Goal: Task Accomplishment & Management: Manage account settings

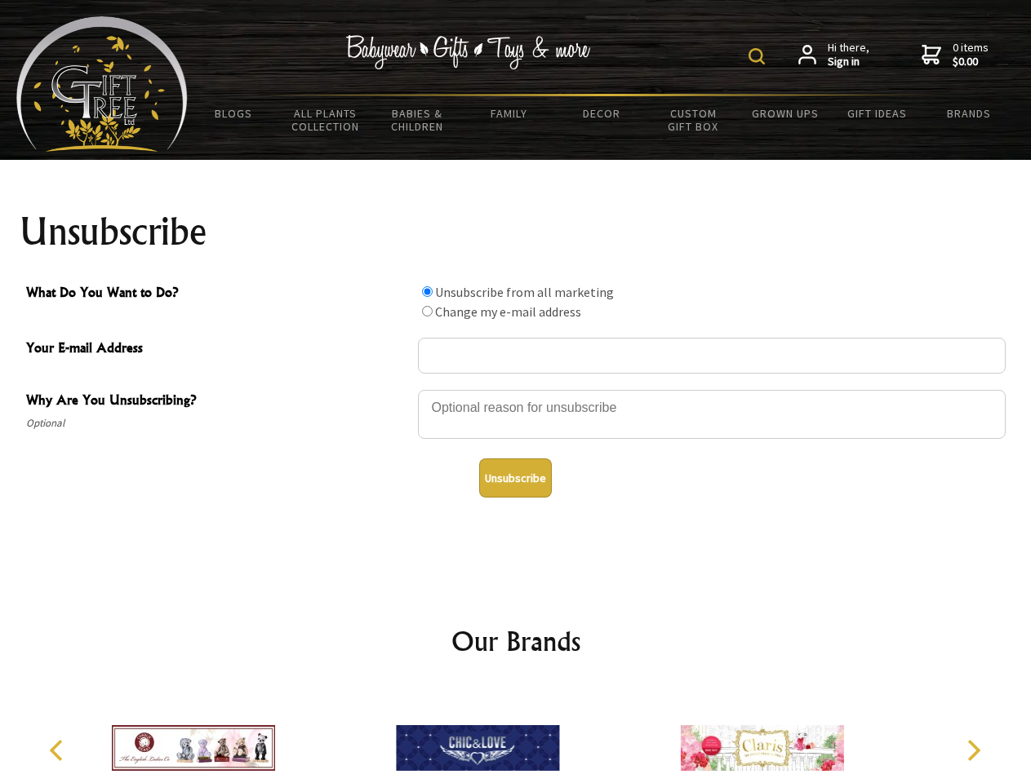
click at [759, 56] on img at bounding box center [756, 56] width 16 height 16
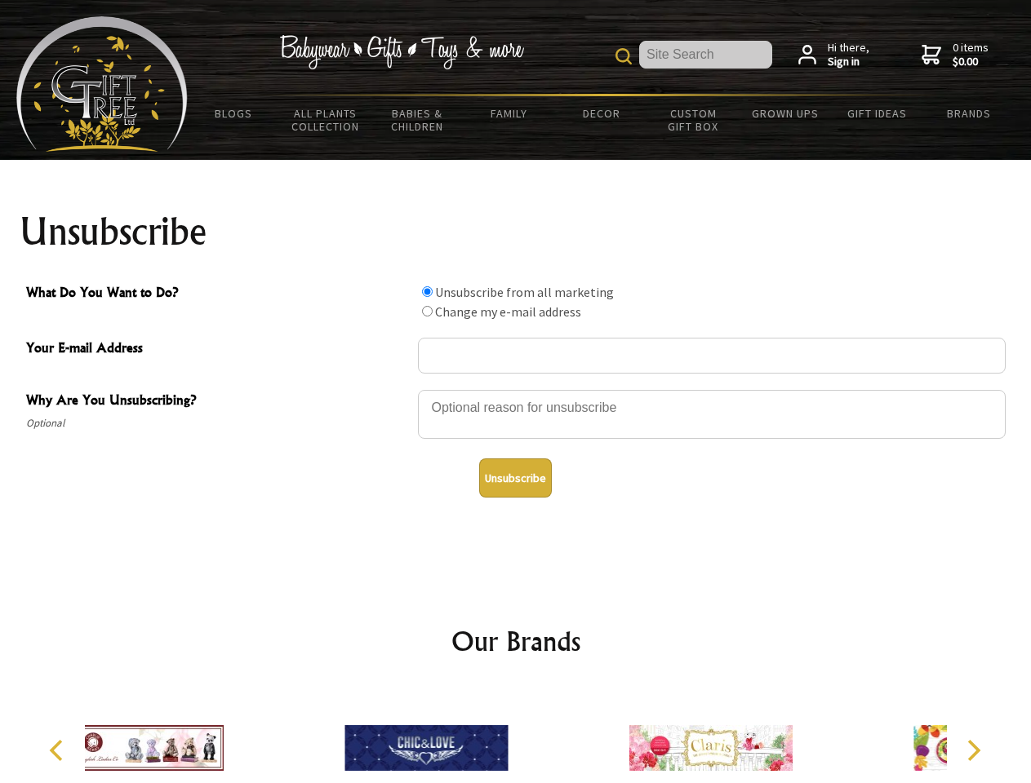
click at [516, 389] on div at bounding box center [712, 416] width 588 height 57
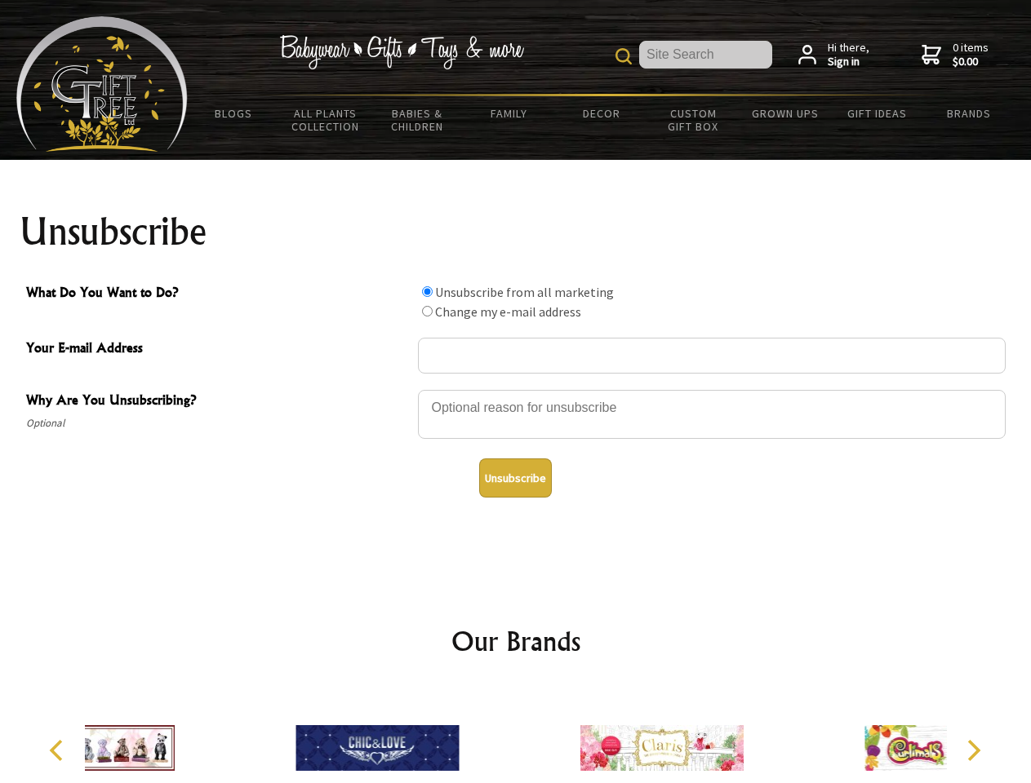
click at [427, 291] on input "What Do You Want to Do?" at bounding box center [427, 291] width 11 height 11
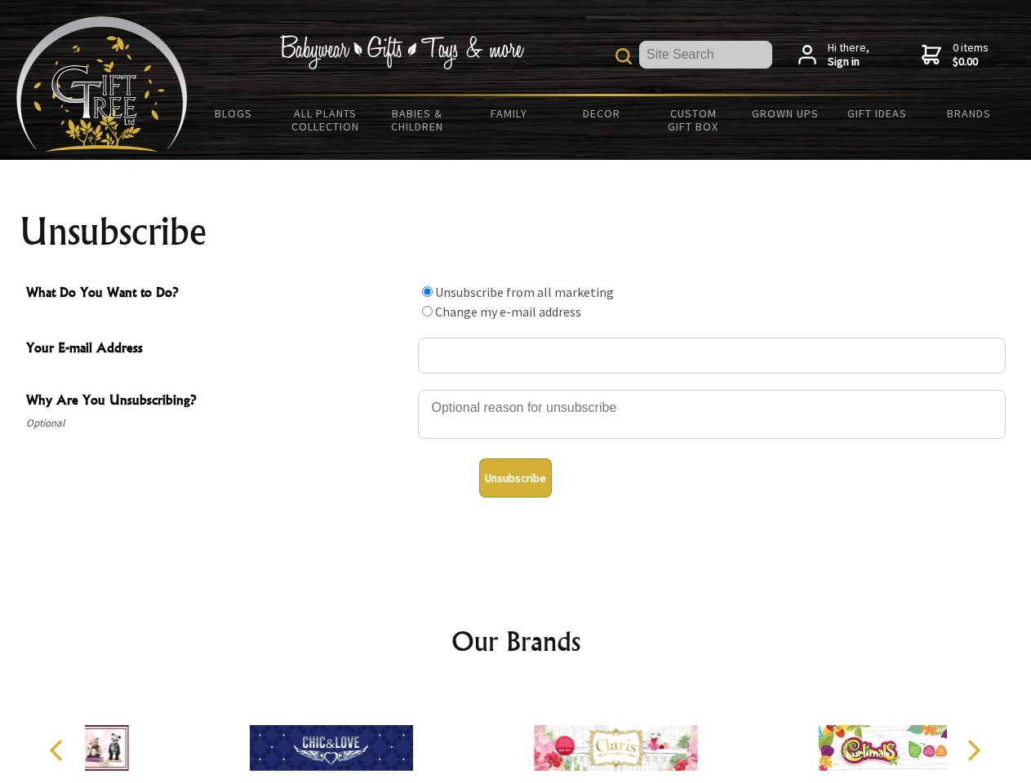
click at [427, 311] on input "What Do You Want to Do?" at bounding box center [427, 311] width 11 height 11
radio input "true"
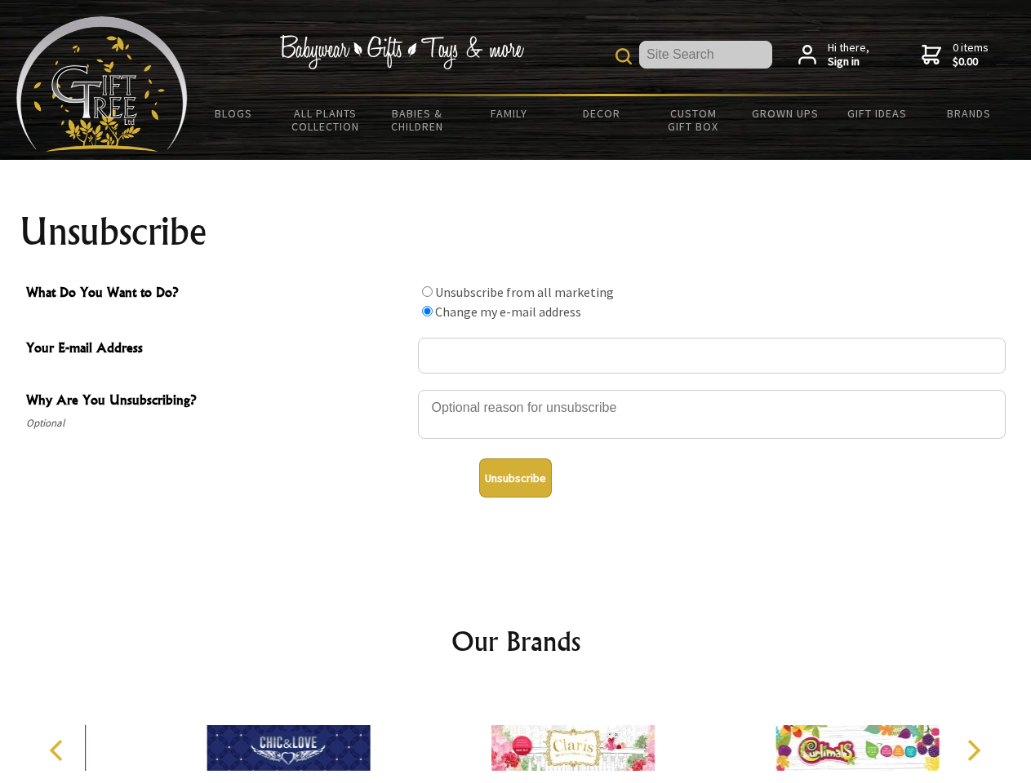
click at [515, 478] on button "Unsubscribe" at bounding box center [515, 478] width 73 height 39
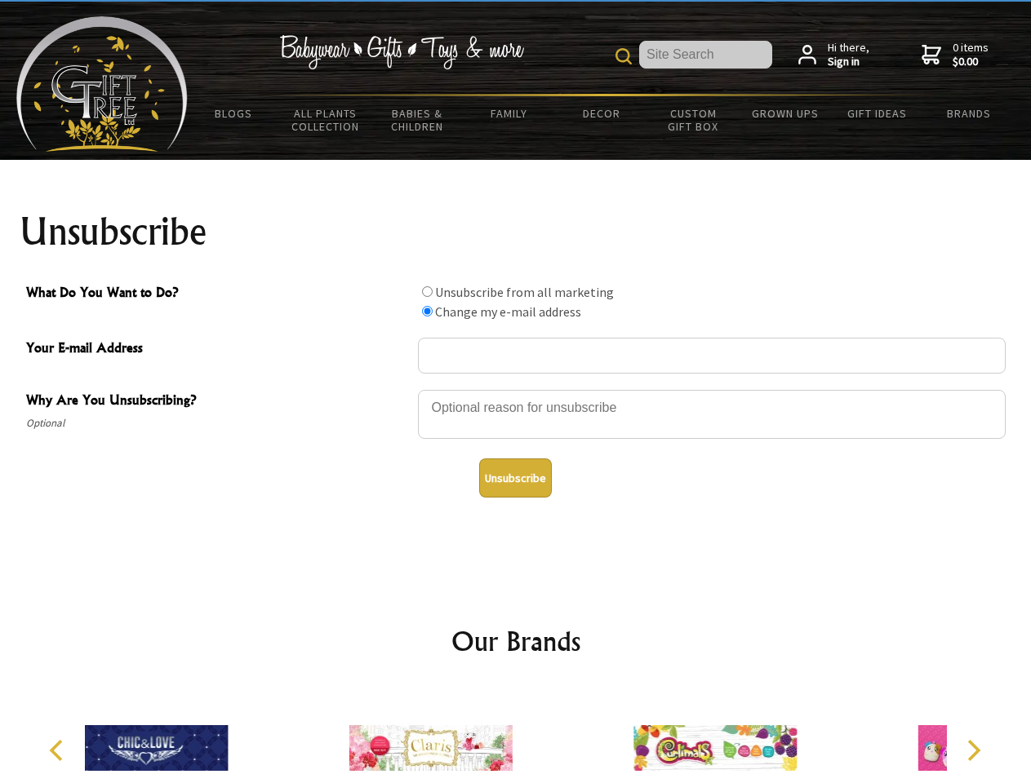
click at [59, 751] on icon "Previous" at bounding box center [57, 750] width 21 height 21
click at [973, 751] on icon "Next" at bounding box center [971, 750] width 21 height 21
